Goal: Transaction & Acquisition: Purchase product/service

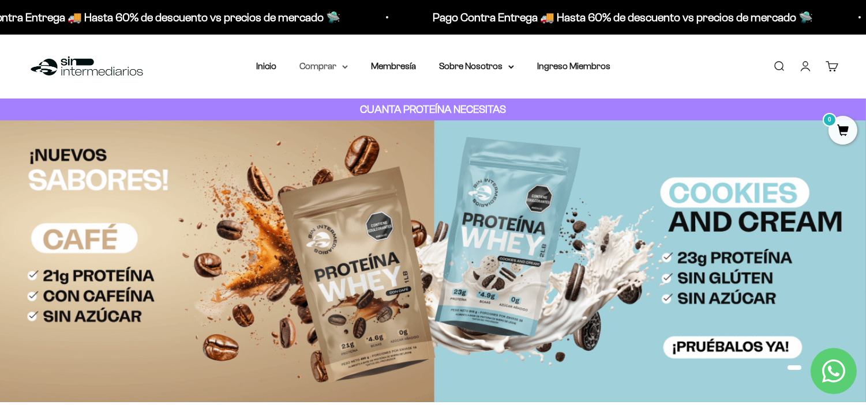
click at [328, 65] on summary "Comprar" at bounding box center [323, 66] width 48 height 15
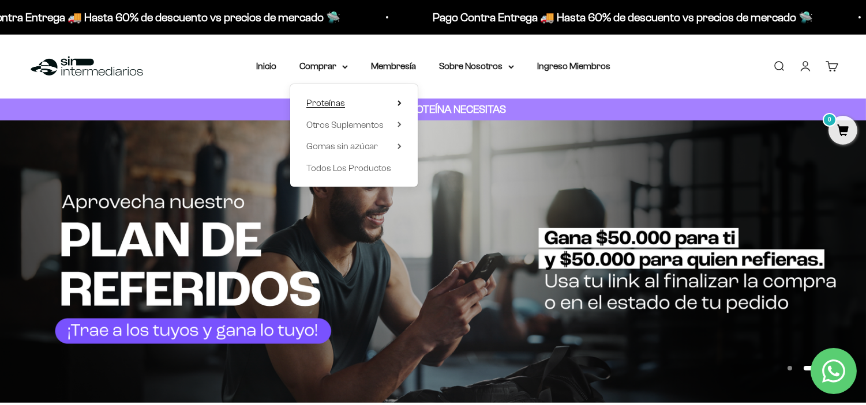
click at [334, 106] on span "Proteínas" at bounding box center [325, 103] width 39 height 10
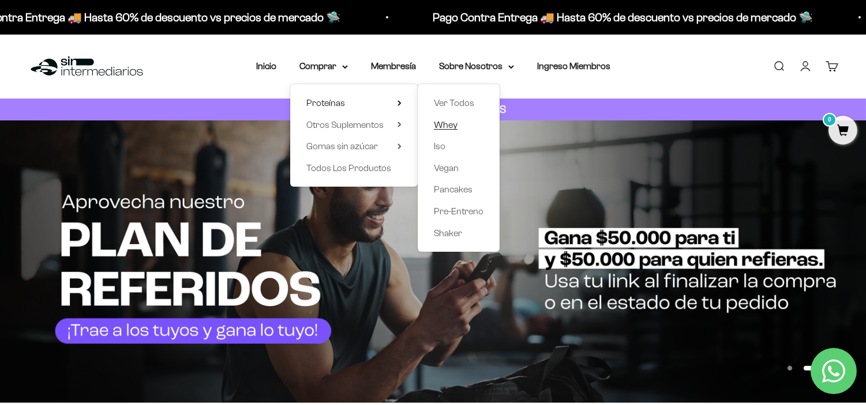
click at [450, 124] on span "Whey" at bounding box center [446, 125] width 24 height 10
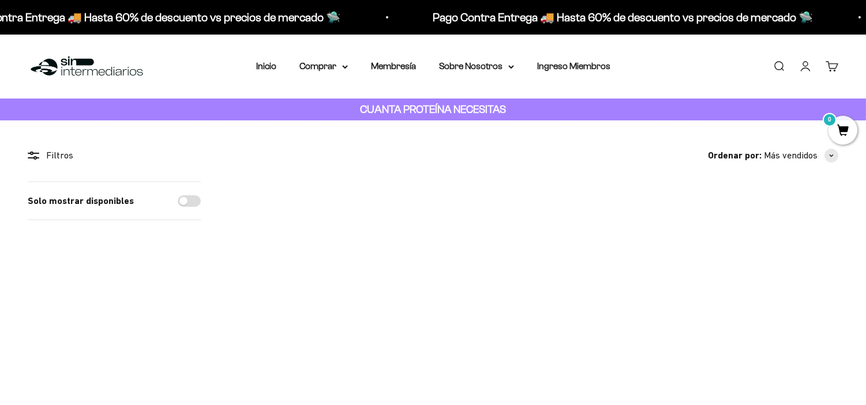
click at [271, 224] on img at bounding box center [283, 237] width 111 height 111
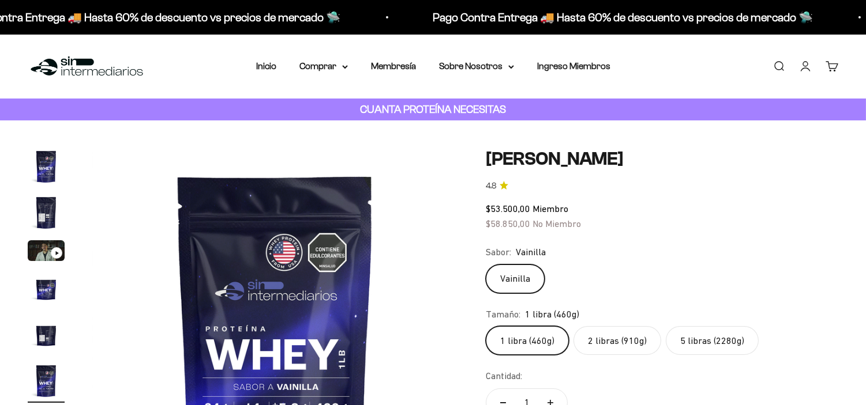
click at [705, 336] on label "5 libras (2280g)" at bounding box center [711, 340] width 93 height 29
click at [486, 326] on input "5 libras (2280g)" at bounding box center [485, 326] width 1 height 1
radio input "true"
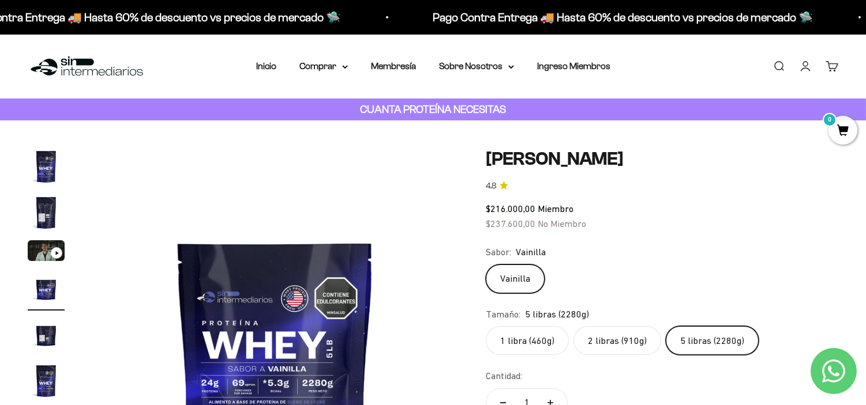
scroll to position [64, 0]
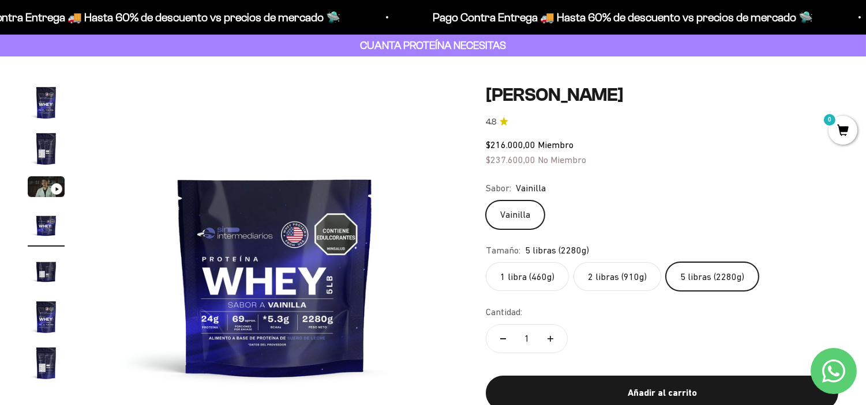
click at [815, 204] on div "Vainilla" at bounding box center [662, 215] width 352 height 29
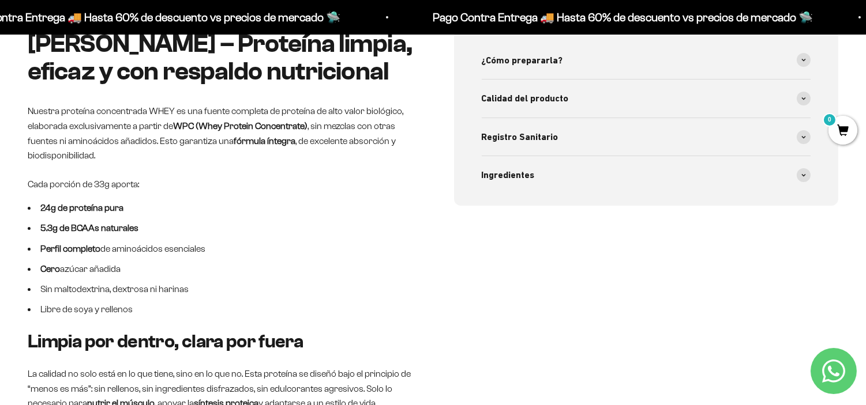
scroll to position [577, 0]
